Goal: Use online tool/utility: Utilize a website feature to perform a specific function

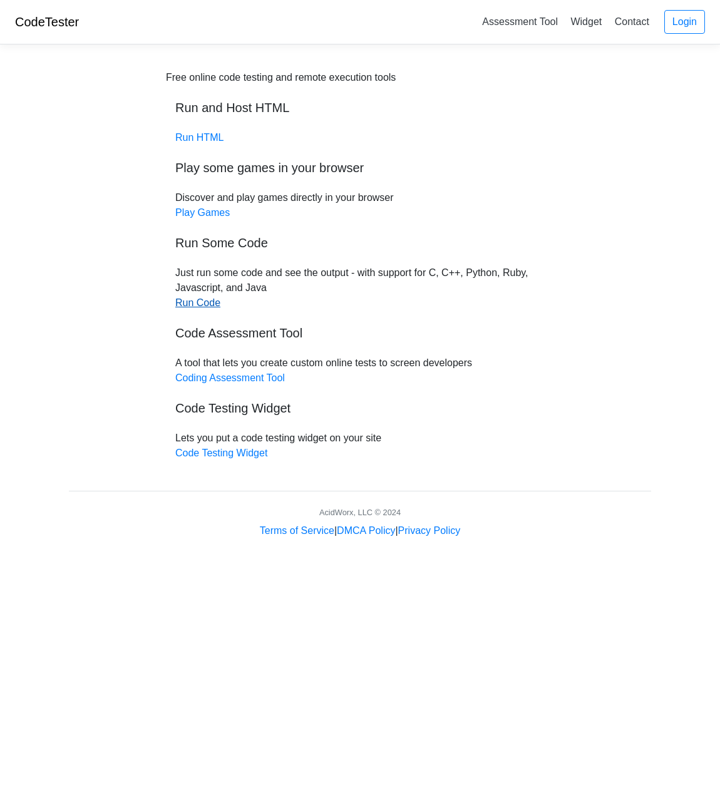
click at [207, 301] on link "Run Code" at bounding box center [197, 302] width 45 height 11
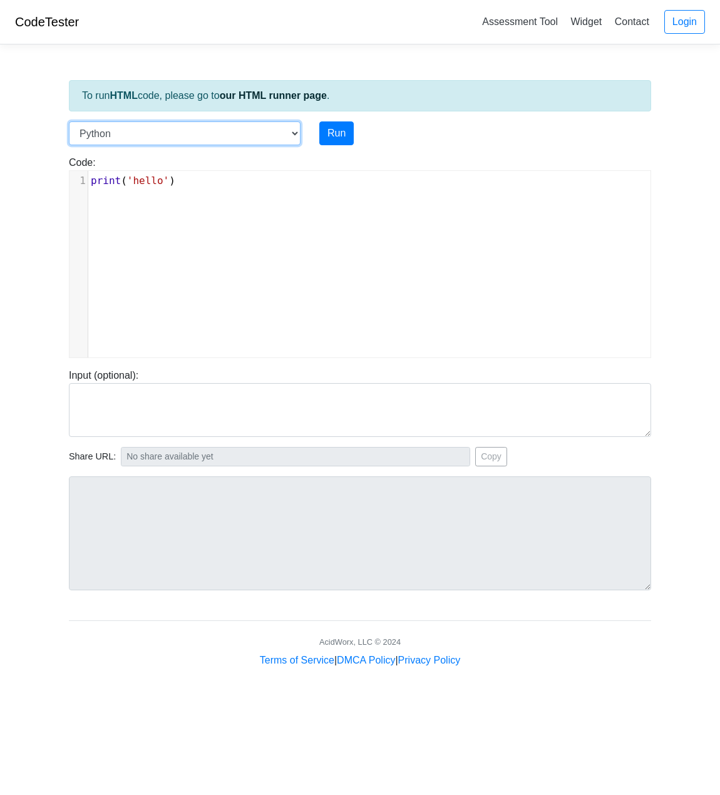
click at [191, 133] on select "C C++ Go Java Javascript Python Ruby" at bounding box center [185, 133] width 232 height 24
select select "c"
click at [69, 121] on select "C C++ Go Java Javascript Python Ruby" at bounding box center [185, 133] width 232 height 24
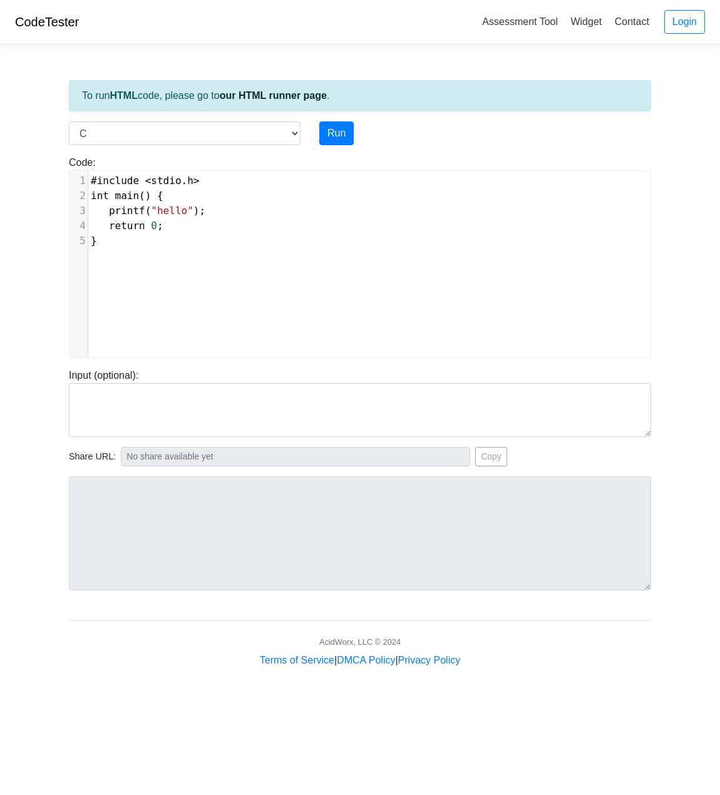
scroll to position [5, 0]
type textarea "#include <stdio.h> int main() { printf("hello"); return 0; }"
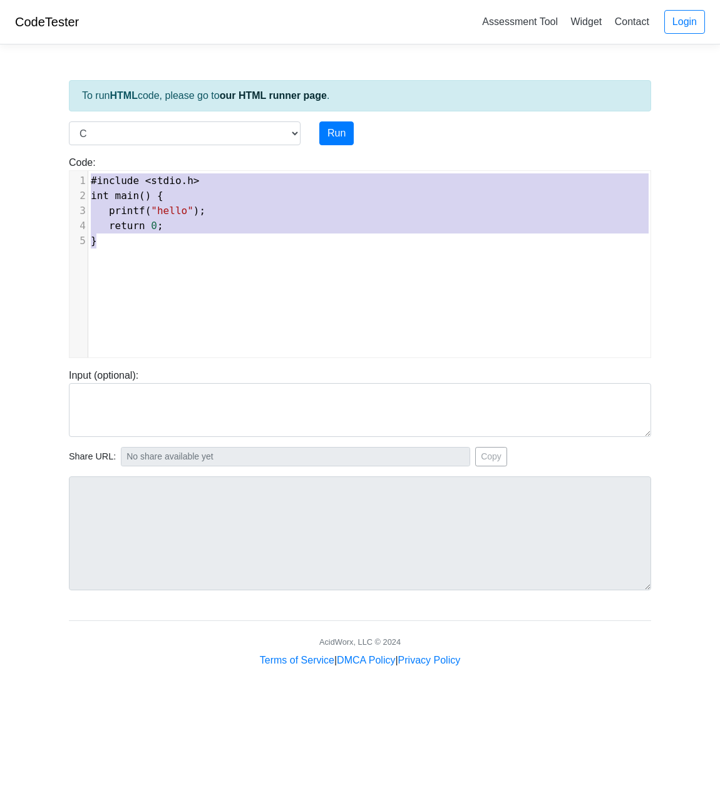
drag, startPoint x: 114, startPoint y: 240, endPoint x: 73, endPoint y: 173, distance: 78.1
click at [88, 173] on div "1 #include < stdio . h > 2 int main () { 3 printf ( "hello" ); 4 return 0 ; 5 }" at bounding box center [374, 210] width 572 height 75
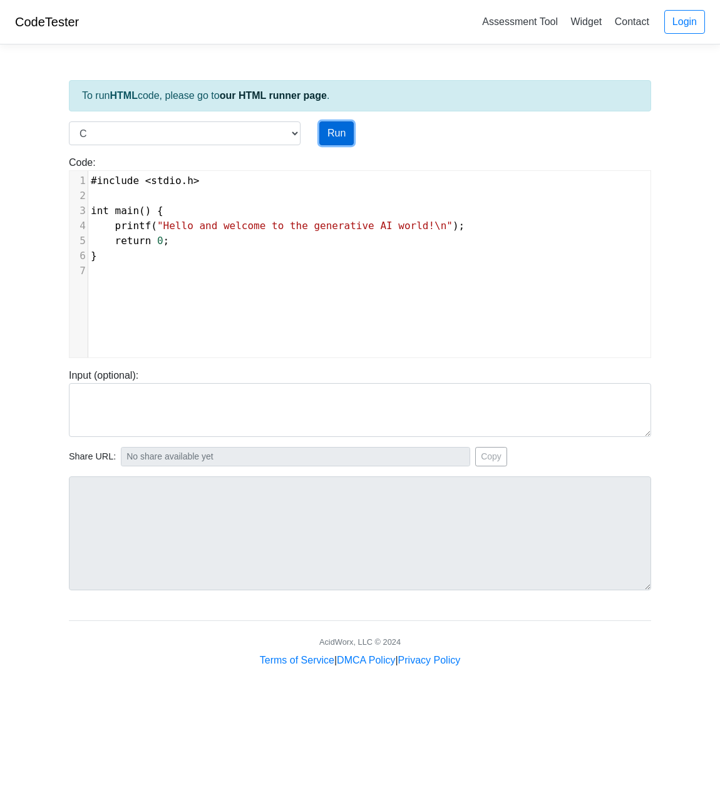
click at [327, 133] on button "Run" at bounding box center [336, 133] width 34 height 24
type input "https://codetester.io/runner?s=10zQ9880zy"
type textarea "Stdout: Hello and welcome to the generative AI world!"
